Goal: Task Accomplishment & Management: Complete application form

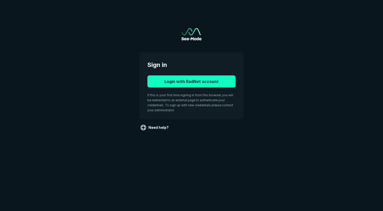
click at [184, 82] on button "Login with RadNet account" at bounding box center [191, 81] width 88 height 12
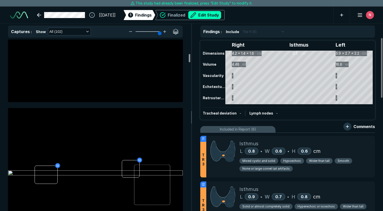
scroll to position [1181, 0]
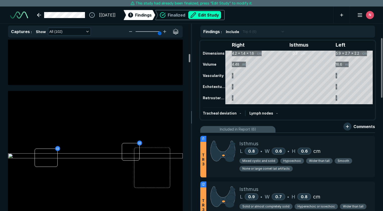
drag, startPoint x: 189, startPoint y: 53, endPoint x: 190, endPoint y: 60, distance: 6.8
click at [190, 60] on div at bounding box center [190, 58] width 2 height 8
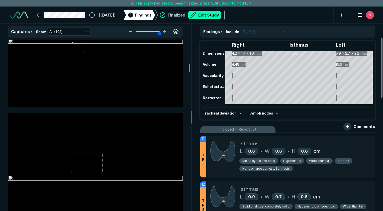
scroll to position [1997, 0]
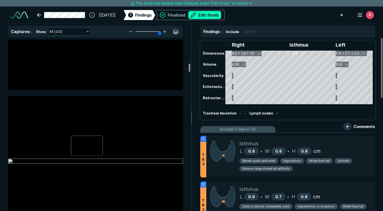
drag, startPoint x: 189, startPoint y: 62, endPoint x: 190, endPoint y: 71, distance: 8.6
click at [190, 71] on div at bounding box center [190, 68] width 2 height 8
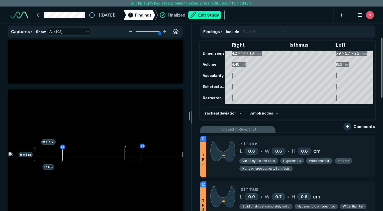
scroll to position [6127, 0]
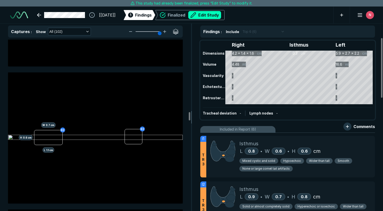
drag, startPoint x: 190, startPoint y: 75, endPoint x: 198, endPoint y: 115, distance: 41.0
click at [190, 115] on div at bounding box center [190, 116] width 2 height 8
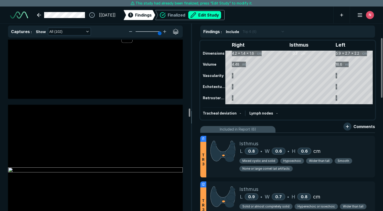
scroll to position [5786, 0]
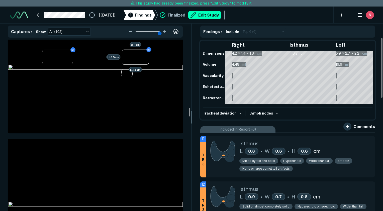
drag, startPoint x: 188, startPoint y: 125, endPoint x: 194, endPoint y: 112, distance: 14.1
click at [190, 112] on div at bounding box center [190, 112] width 2 height 8
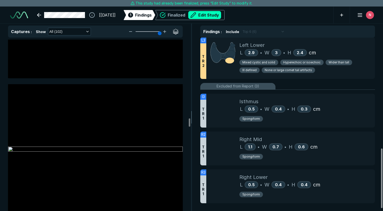
scroll to position [326, 0]
drag, startPoint x: 382, startPoint y: 78, endPoint x: 383, endPoint y: 193, distance: 115.4
click at [382, 193] on div at bounding box center [382, 180] width 2 height 60
click at [214, 17] on button "Edit Study" at bounding box center [204, 15] width 33 height 8
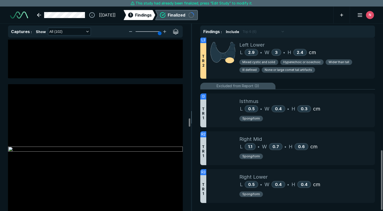
scroll to position [1505, 2365]
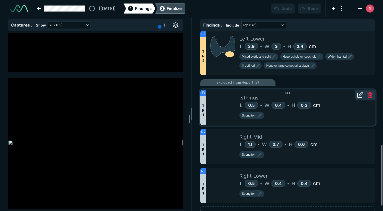
click at [359, 92] on icon at bounding box center [359, 95] width 6 height 6
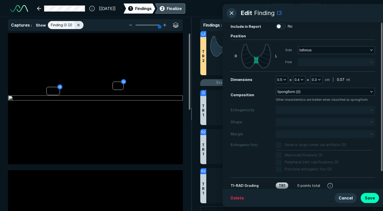
scroll to position [0, 0]
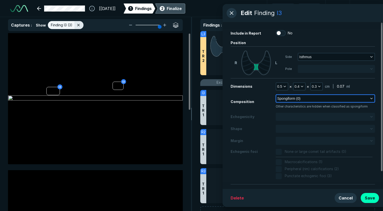
click at [370, 99] on icon "button" at bounding box center [371, 98] width 4 height 4
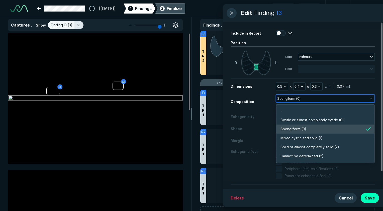
scroll to position [876, 1084]
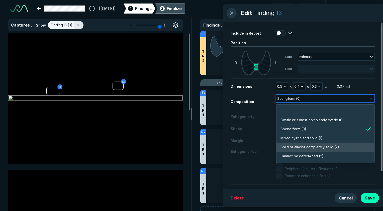
click at [316, 146] on span "Solid or almost completely solid (2)" at bounding box center [309, 147] width 59 height 6
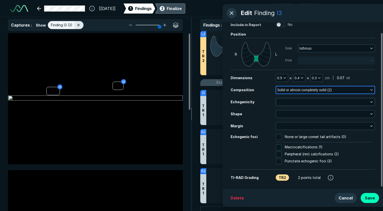
scroll to position [13, 0]
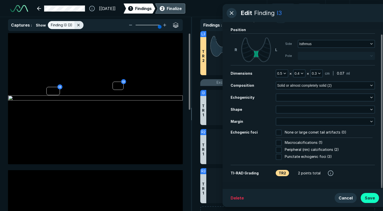
click at [370, 198] on button "Save" at bounding box center [369, 198] width 18 height 10
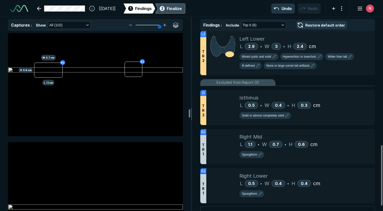
scroll to position [6162, 0]
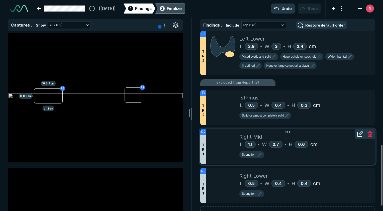
click at [359, 131] on icon at bounding box center [360, 133] width 4 height 4
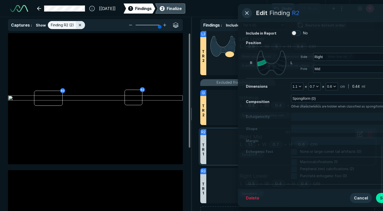
scroll to position [1389, 1420]
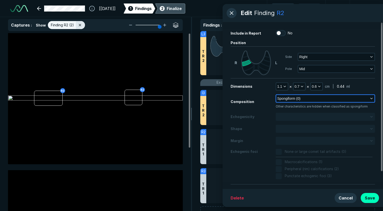
click at [307, 96] on button "Spongiform (0)" at bounding box center [325, 98] width 98 height 7
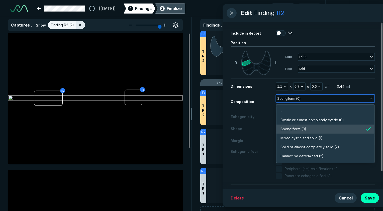
scroll to position [876, 1084]
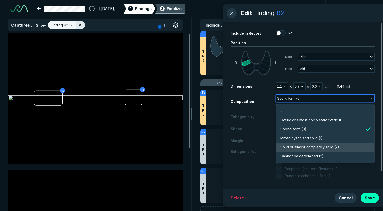
click at [304, 144] on span "Solid or almost completely solid (2)" at bounding box center [309, 147] width 59 height 6
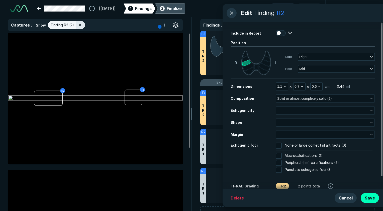
click at [281, 162] on div at bounding box center [279, 163] width 9 height 6
click at [281, 162] on input "Peripheral (rim) calcifications (2)" at bounding box center [278, 163] width 6 height 6
checkbox input "true"
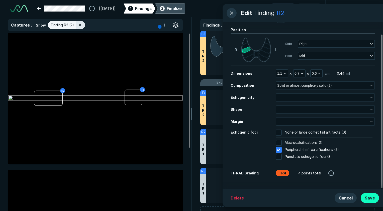
click at [371, 200] on button "Save" at bounding box center [369, 198] width 18 height 10
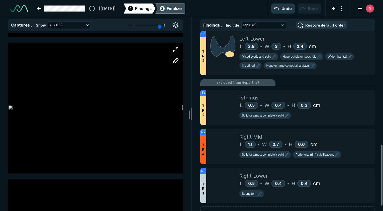
scroll to position [6312, 0]
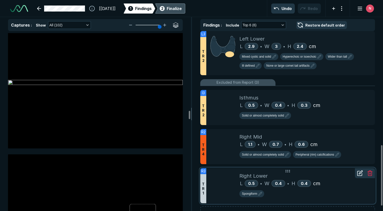
click at [359, 171] on icon at bounding box center [359, 173] width 6 height 6
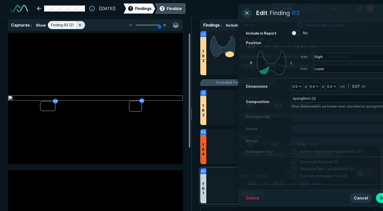
scroll to position [1389, 1420]
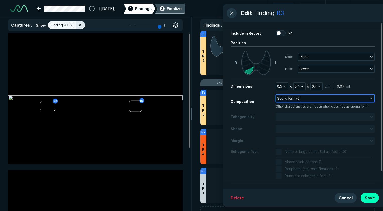
click at [323, 99] on button "Spongiform (0)" at bounding box center [325, 98] width 98 height 7
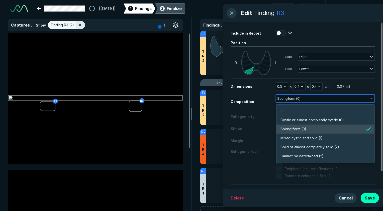
scroll to position [876, 1084]
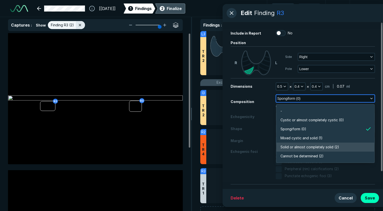
click at [307, 145] on span "Solid or almost completely solid (2)" at bounding box center [309, 147] width 59 height 6
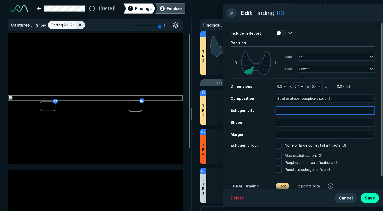
click at [368, 110] on button "button" at bounding box center [325, 110] width 98 height 7
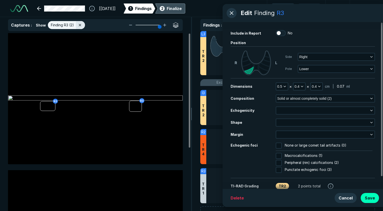
click at [264, 104] on div "Dimensions 0.5 × 0.4 × 0.4 cm | 0.07 ml Composition Solid or almost completely …" at bounding box center [302, 127] width 144 height 91
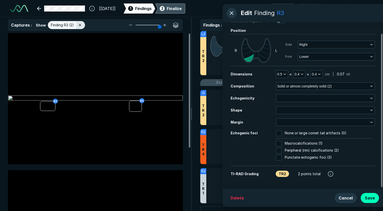
scroll to position [13, 0]
click at [370, 197] on button "Save" at bounding box center [369, 198] width 18 height 10
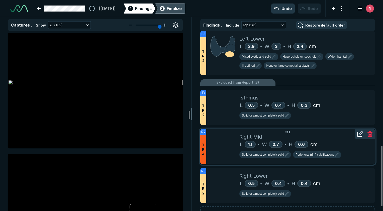
scroll to position [353, 0]
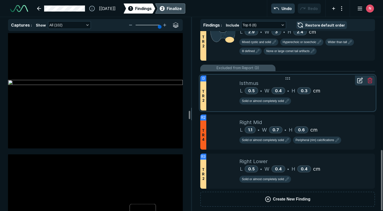
click at [358, 79] on icon at bounding box center [359, 80] width 6 height 6
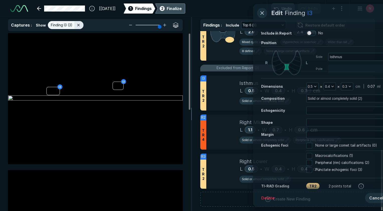
scroll to position [1389, 1420]
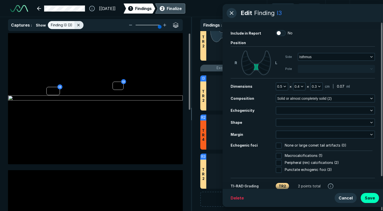
click at [281, 33] on input "No" at bounding box center [278, 33] width 6 height 6
checkbox input "true"
click at [375, 198] on button "Save" at bounding box center [369, 198] width 18 height 10
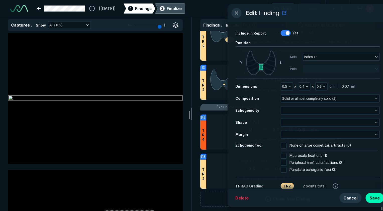
scroll to position [6312, 0]
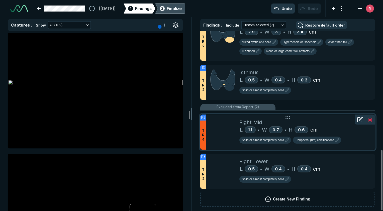
click at [359, 118] on icon at bounding box center [359, 119] width 6 height 6
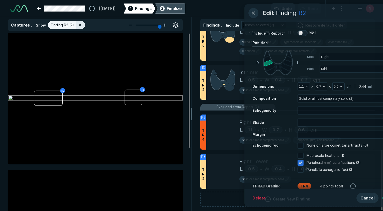
scroll to position [1389, 1420]
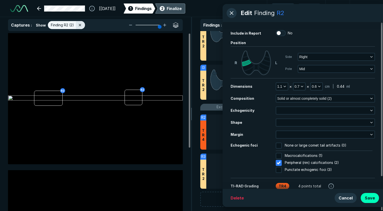
click at [282, 33] on label "No" at bounding box center [283, 33] width 17 height 6
click at [281, 33] on input "No" at bounding box center [278, 33] width 6 height 6
checkbox input "true"
click at [373, 198] on button "Save" at bounding box center [369, 198] width 18 height 10
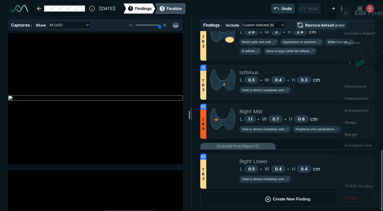
scroll to position [6312, 0]
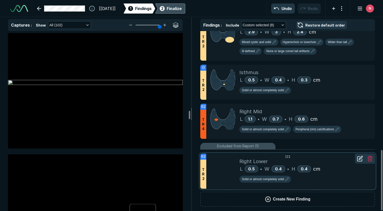
click at [357, 156] on icon at bounding box center [359, 158] width 6 height 6
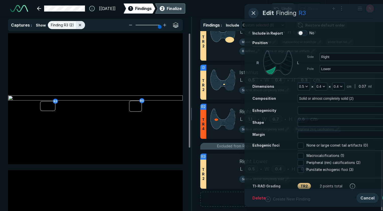
scroll to position [1389, 1420]
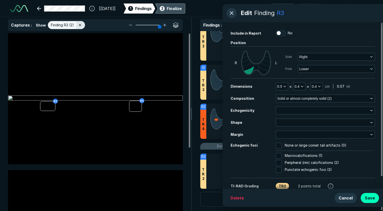
click at [280, 32] on input "No" at bounding box center [278, 33] width 6 height 6
checkbox input "true"
click at [369, 195] on button "Save" at bounding box center [369, 198] width 18 height 10
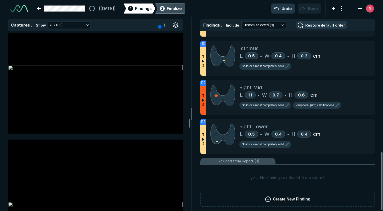
scroll to position [7013, 0]
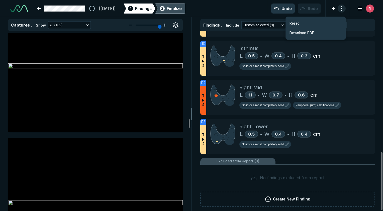
click at [341, 9] on button "button" at bounding box center [341, 9] width 8 height 8
click at [360, 9] on line "button" at bounding box center [359, 9] width 4 height 0
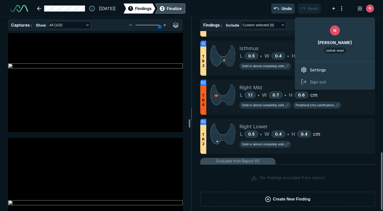
click at [182, 9] on div "Finalize" at bounding box center [173, 9] width 15 height 6
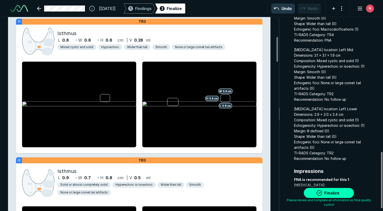
scroll to position [469, 0]
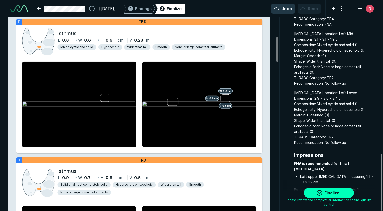
drag, startPoint x: 382, startPoint y: 68, endPoint x: 383, endPoint y: 172, distance: 103.4
click at [382, 172] on div at bounding box center [382, 182] width 2 height 56
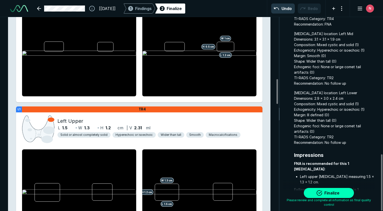
scroll to position [0, 0]
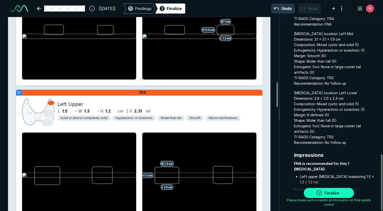
click at [325, 193] on button "Finalize" at bounding box center [328, 193] width 50 height 10
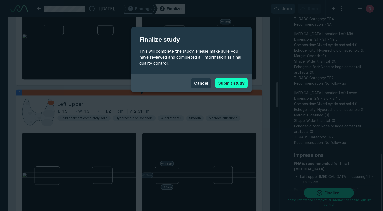
click at [235, 81] on button "Submit study" at bounding box center [231, 83] width 33 height 10
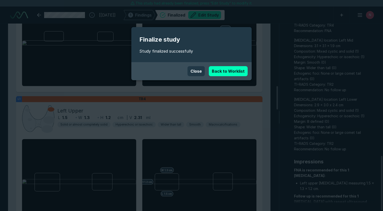
scroll to position [1476, 2365]
click at [237, 72] on link "Back to Worklist" at bounding box center [228, 71] width 39 height 10
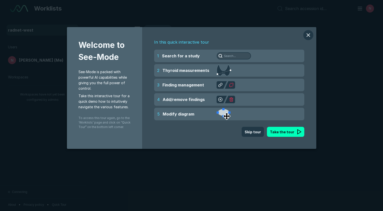
scroll to position [1425, 1902]
click at [255, 129] on button "Skip tour" at bounding box center [252, 132] width 22 height 10
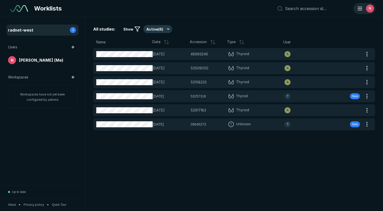
click at [371, 10] on div "N" at bounding box center [370, 9] width 8 height 8
click at [266, 21] on div "All studies: Show Active ( 6 ) Name Date Accession Type User 03-SEP-2025 489932…" at bounding box center [233, 114] width 297 height 194
